Goal: Find specific page/section: Find specific page/section

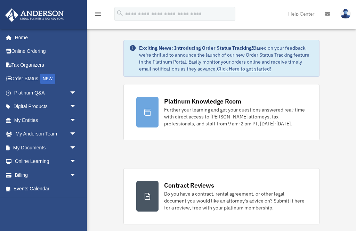
click at [244, 71] on link "Click Here to get started!" at bounding box center [244, 69] width 54 height 6
click at [37, 131] on link "My Anderson Team arrow_drop_down" at bounding box center [46, 134] width 82 height 14
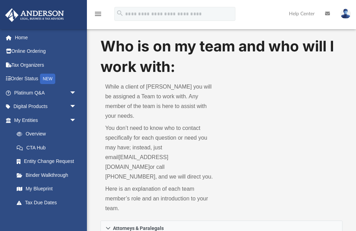
click at [34, 201] on link "Tax Due Dates" at bounding box center [48, 203] width 77 height 14
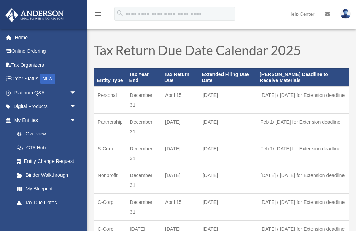
click at [34, 117] on link "My Entities arrow_drop_down" at bounding box center [46, 120] width 82 height 14
click at [38, 120] on link "My Entities arrow_drop_down" at bounding box center [46, 120] width 82 height 14
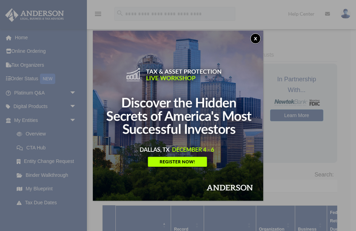
click at [258, 41] on button "x" at bounding box center [255, 38] width 10 height 10
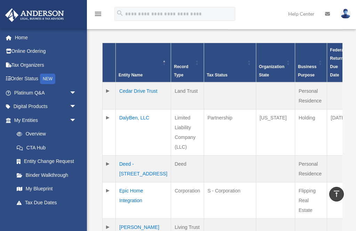
scroll to position [157, 0]
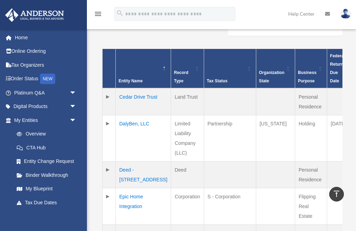
click at [127, 88] on td "Cedar Drive Trust" at bounding box center [143, 101] width 55 height 27
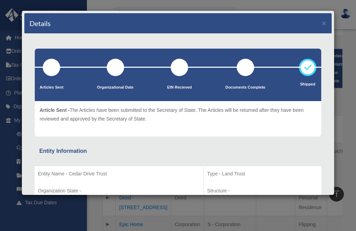
scroll to position [0, 0]
click at [347, 103] on div "Details × Articles Sent Organizational Date" at bounding box center [178, 115] width 356 height 231
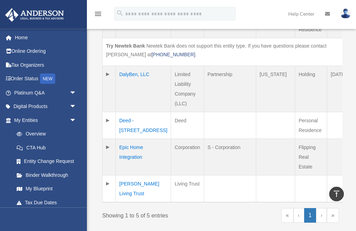
scroll to position [234, 0]
click at [107, 176] on td at bounding box center [109, 188] width 13 height 27
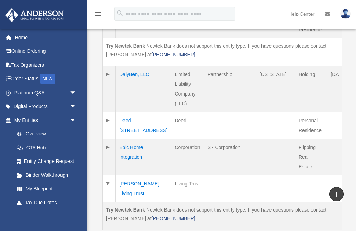
click at [108, 175] on td at bounding box center [109, 188] width 13 height 27
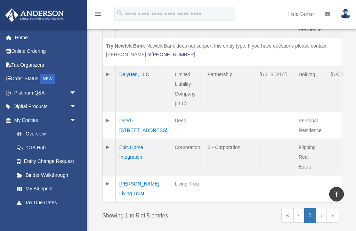
click at [130, 179] on td "Michelle Ann Bryan Living Trust" at bounding box center [143, 188] width 55 height 27
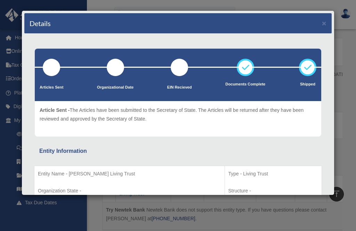
click at [324, 25] on button "×" at bounding box center [324, 22] width 5 height 7
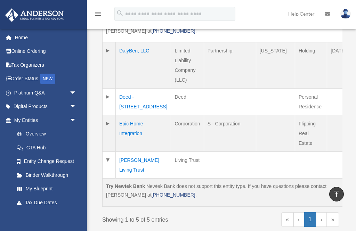
scroll to position [257, 0]
click at [127, 117] on td "Epic Home Integration" at bounding box center [143, 134] width 55 height 36
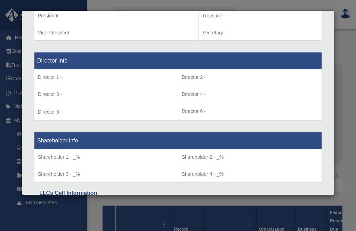
scroll to position [474, 0]
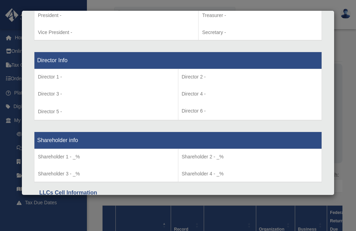
click at [343, 103] on div "Details × Articles Sent Organizational Date" at bounding box center [178, 115] width 356 height 231
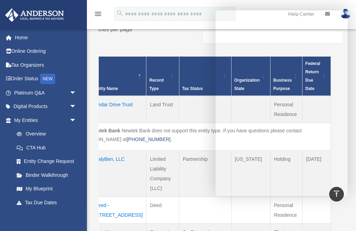
scroll to position [0, 25]
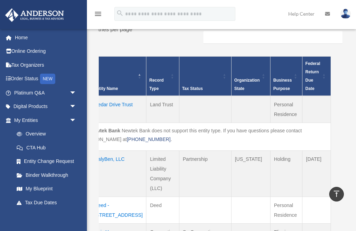
click at [338, 194] on icon "vertical_align_top" at bounding box center [336, 194] width 8 height 8
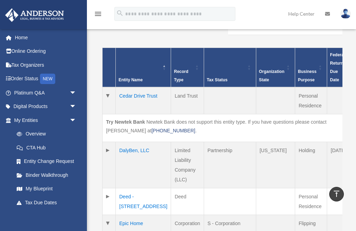
scroll to position [156, 0]
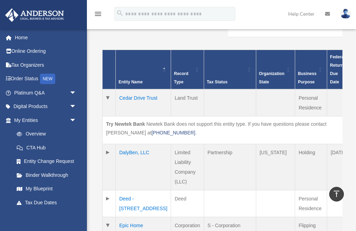
click at [346, 17] on img at bounding box center [345, 14] width 10 height 10
click at [326, 15] on icon at bounding box center [327, 13] width 5 height 5
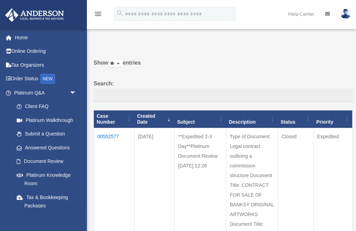
click at [298, 14] on link "Help Center" at bounding box center [301, 13] width 37 height 27
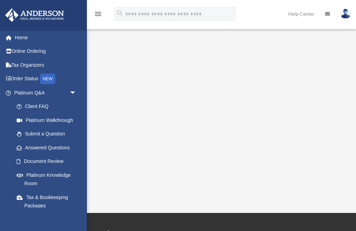
click at [32, 68] on link "Tax Organizers" at bounding box center [46, 65] width 82 height 14
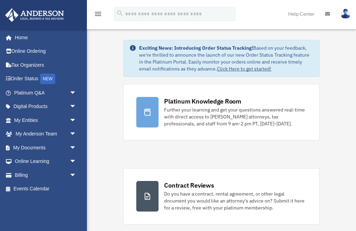
click at [32, 148] on link "My Documents arrow_drop_down" at bounding box center [46, 148] width 82 height 14
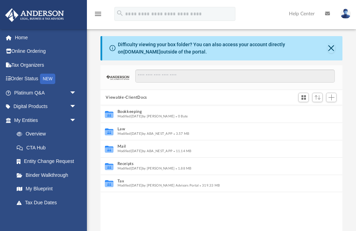
scroll to position [158, 242]
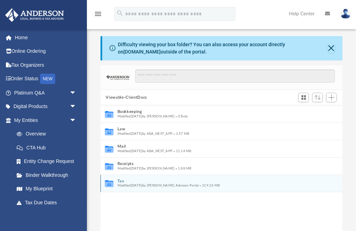
click at [137, 181] on button "Tax" at bounding box center [216, 181] width 199 height 5
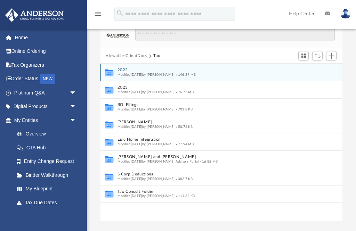
scroll to position [41, 0]
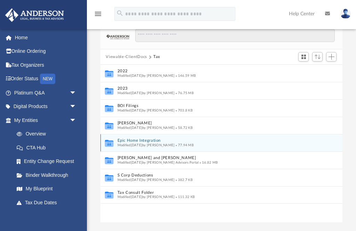
click at [166, 141] on button "Epic Home Integration" at bounding box center [216, 141] width 199 height 5
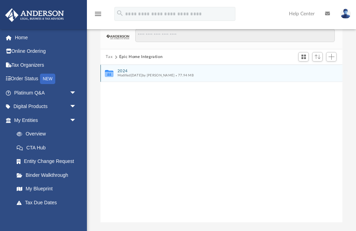
click at [131, 71] on button "2024" at bounding box center [216, 71] width 199 height 5
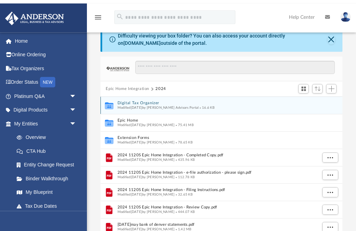
scroll to position [0, 0]
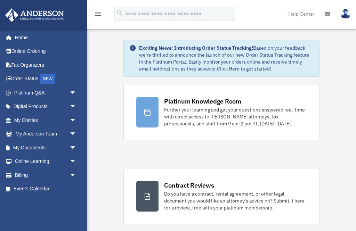
click at [26, 147] on link "My Documents arrow_drop_down" at bounding box center [46, 148] width 82 height 14
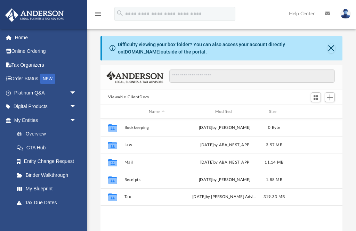
scroll to position [158, 242]
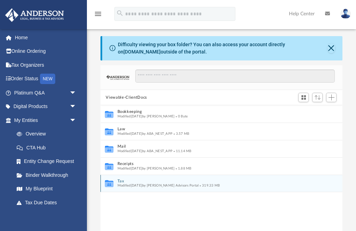
click at [132, 182] on button "Tax" at bounding box center [216, 181] width 199 height 5
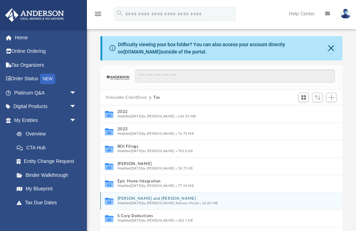
click at [131, 200] on button "[PERSON_NAME] and [PERSON_NAME]" at bounding box center [216, 199] width 199 height 5
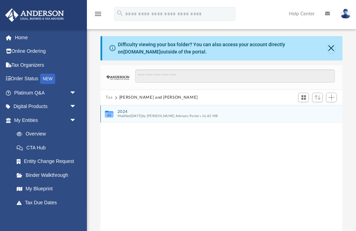
click at [141, 112] on button "2024" at bounding box center [216, 111] width 199 height 5
click at [148, 112] on button "Digital Tax Organizer" at bounding box center [216, 111] width 199 height 5
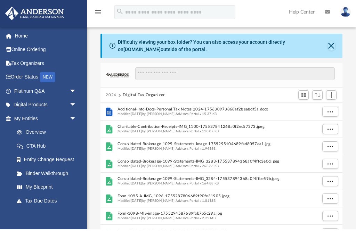
scroll to position [0, 0]
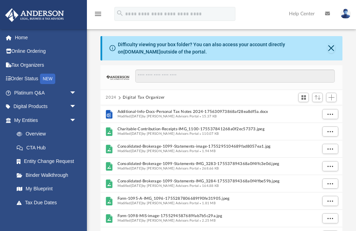
click at [335, 47] on button "Close" at bounding box center [331, 48] width 8 height 10
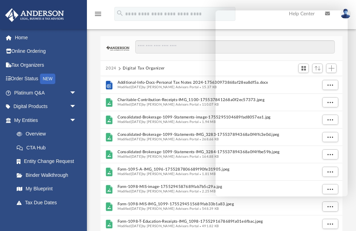
scroll to position [0, 0]
click at [123, 46] on img at bounding box center [117, 48] width 23 height 5
